Goal: Unclear

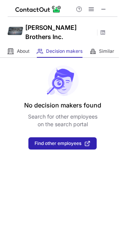
drag, startPoint x: 101, startPoint y: 8, endPoint x: 55, endPoint y: 14, distance: 46.7
click at [101, 8] on span at bounding box center [103, 9] width 6 height 6
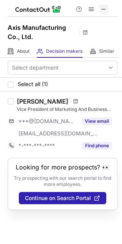
click at [104, 10] on span at bounding box center [103, 9] width 6 height 6
